Goal: Task Accomplishment & Management: Use online tool/utility

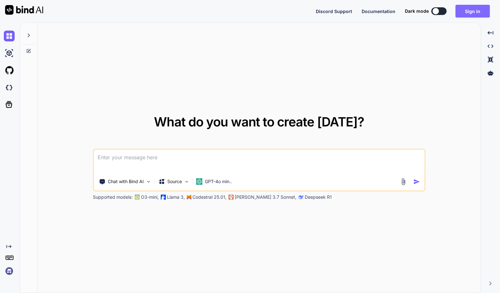
click at [469, 11] on button "Sign in" at bounding box center [472, 11] width 34 height 13
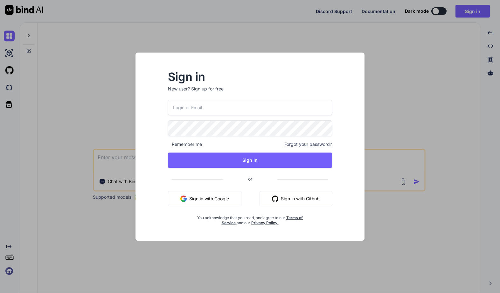
click at [213, 108] on input "email" at bounding box center [250, 108] width 164 height 16
type input "kontakt@dirk-matthes.de"
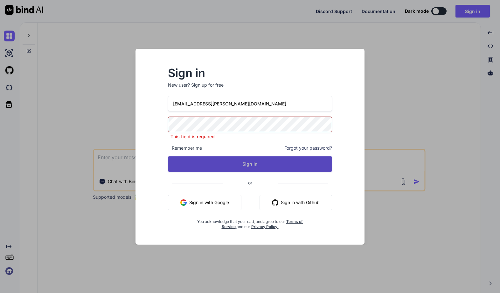
click at [245, 162] on button "Sign In" at bounding box center [250, 163] width 164 height 15
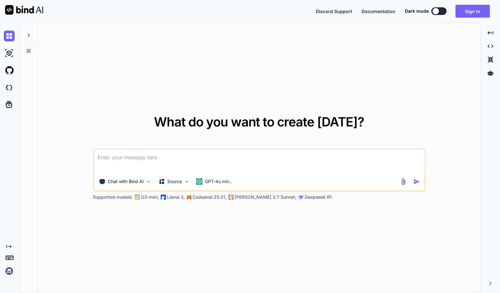
click at [187, 39] on div "What do you want to create [DATE]? Chat with Bind AI Source GPT-4o min.. Suppor…" at bounding box center [259, 158] width 443 height 270
click at [472, 8] on button "Sign in" at bounding box center [472, 11] width 34 height 13
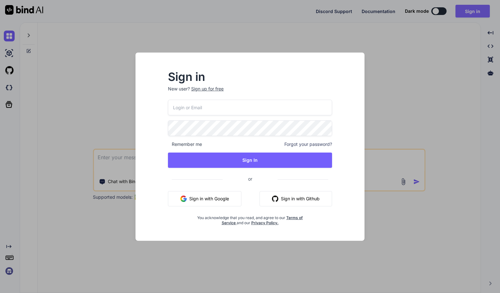
type input "[EMAIL_ADDRESS][PERSON_NAME][DOMAIN_NAME]"
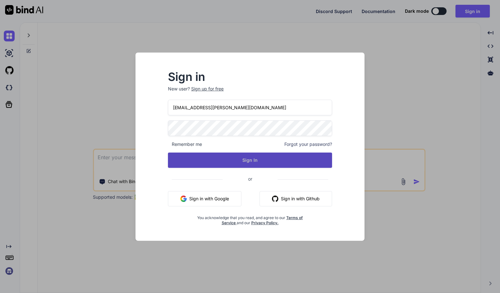
click at [249, 162] on button "Sign In" at bounding box center [250, 159] width 164 height 15
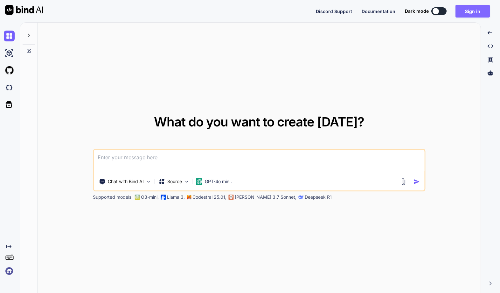
click at [464, 12] on button "Sign in" at bounding box center [472, 11] width 34 height 13
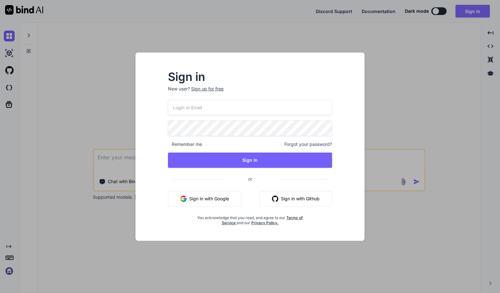
type input "[EMAIL_ADDRESS][PERSON_NAME][DOMAIN_NAME]"
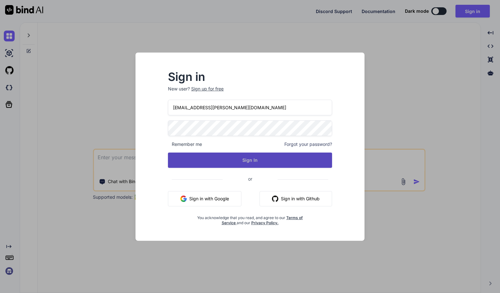
click at [249, 161] on button "Sign In" at bounding box center [250, 159] width 164 height 15
click at [234, 158] on button "Sign In" at bounding box center [250, 159] width 164 height 15
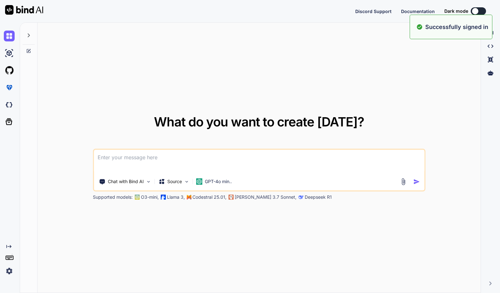
type textarea "x"
click at [181, 81] on div "What do you want to create [DATE]? Chat with Bind AI Source GPT-4o min.. Suppor…" at bounding box center [259, 158] width 443 height 270
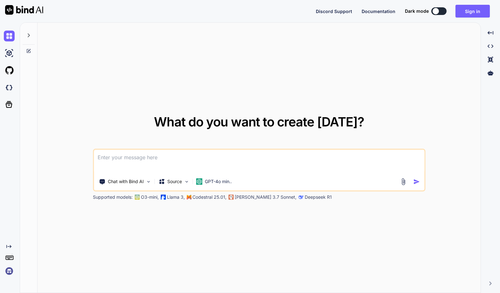
click at [10, 269] on img at bounding box center [9, 270] width 11 height 11
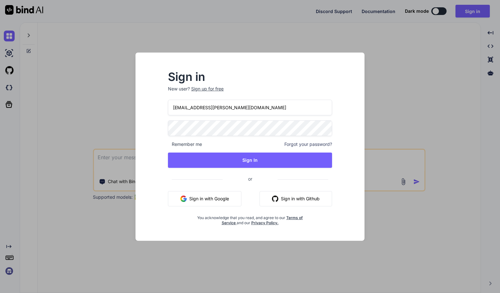
click at [192, 143] on span "Remember me" at bounding box center [185, 144] width 34 height 6
click at [172, 143] on span "Remember me" at bounding box center [185, 144] width 34 height 6
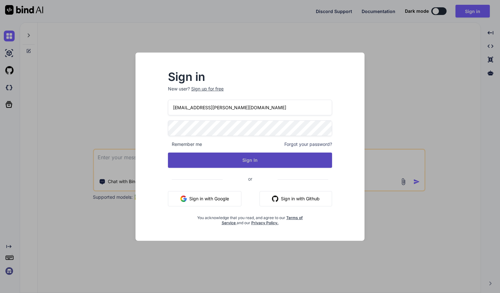
click at [245, 159] on button "Sign In" at bounding box center [250, 159] width 164 height 15
